Goal: Check status

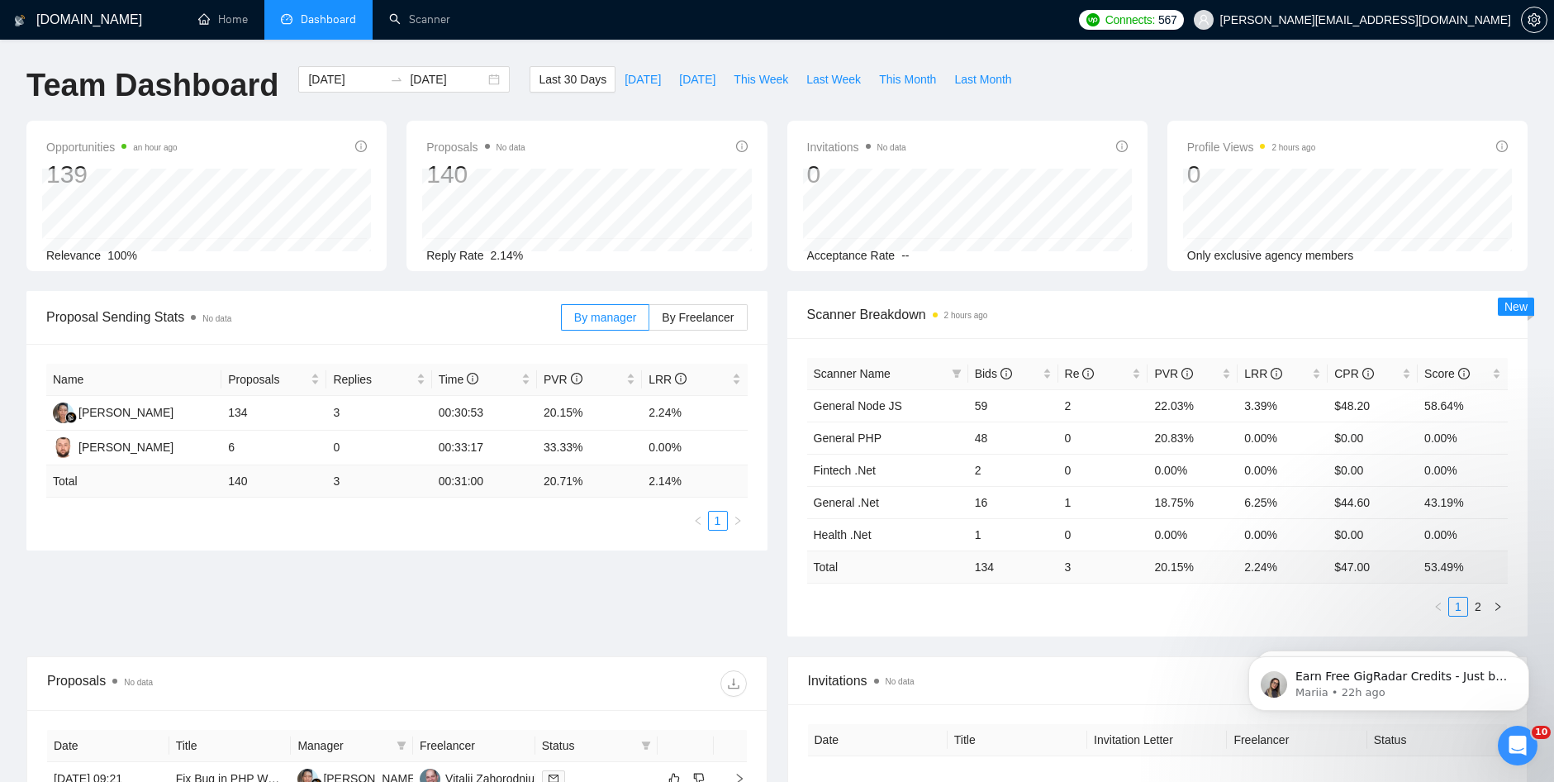
drag, startPoint x: 775, startPoint y: 55, endPoint x: 835, endPoint y: 59, distance: 60.4
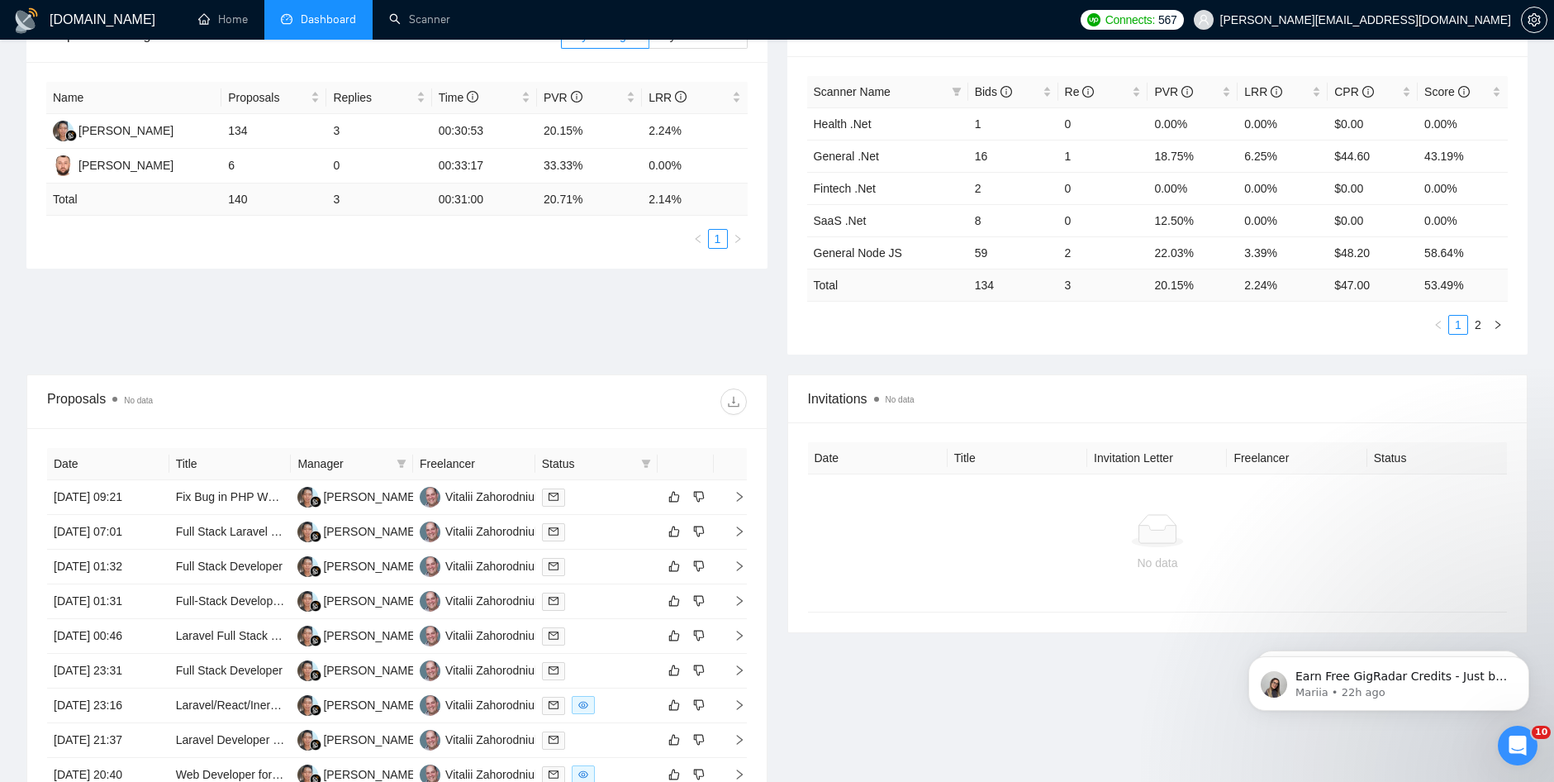
scroll to position [280, 0]
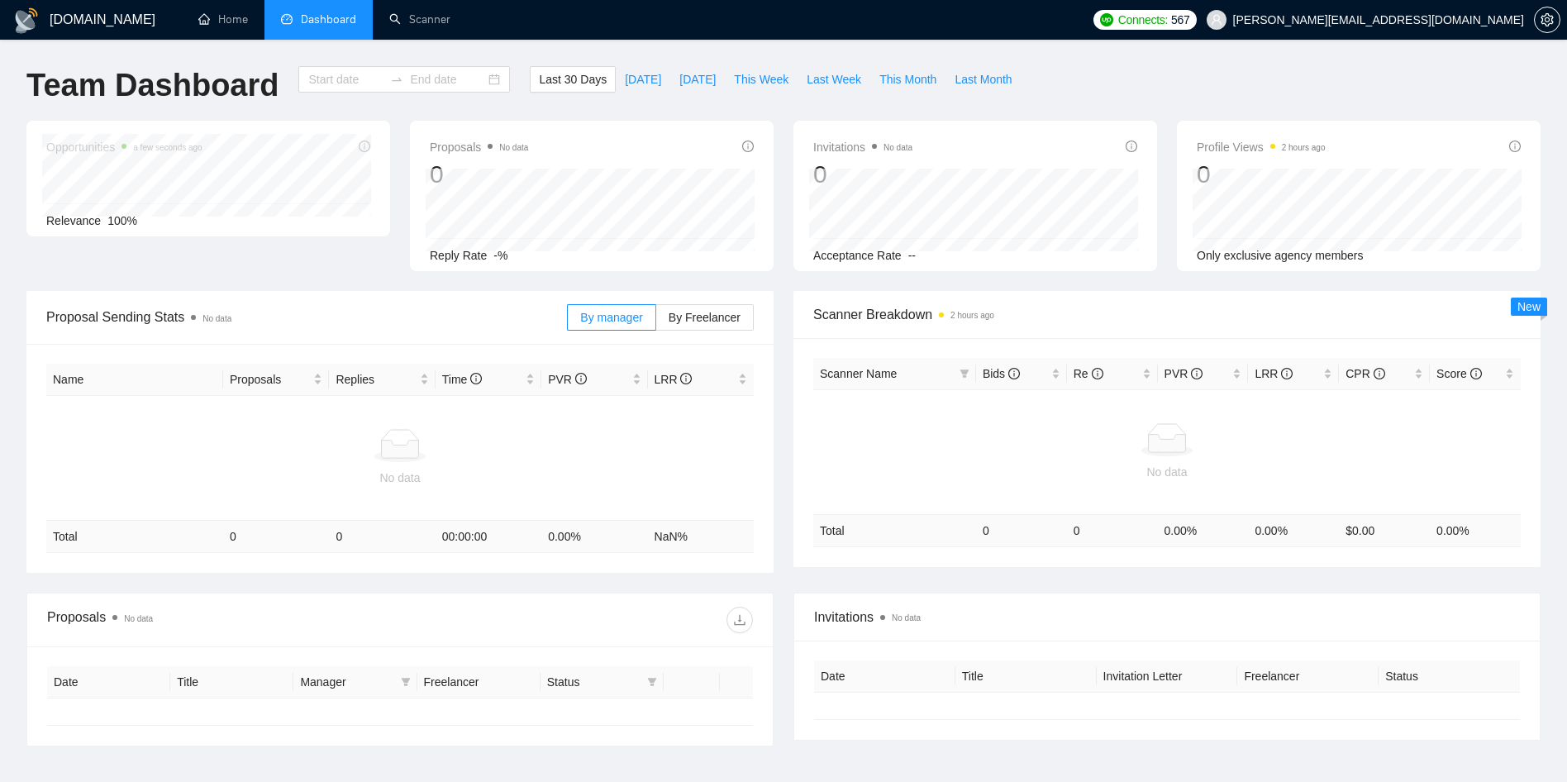
type input "[DATE]"
